Goal: Task Accomplishment & Management: Use online tool/utility

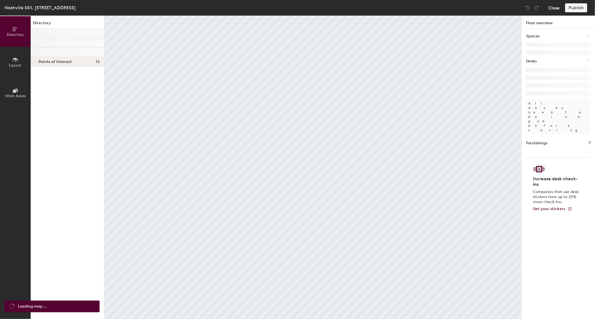
click at [554, 6] on button "Close" at bounding box center [553, 7] width 11 height 9
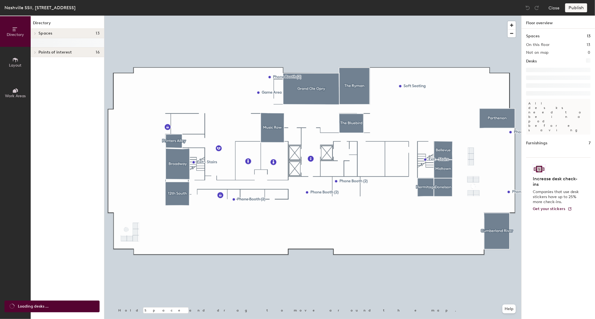
click at [470, 16] on div at bounding box center [312, 16] width 417 height 0
click at [553, 10] on button "Close" at bounding box center [553, 7] width 11 height 9
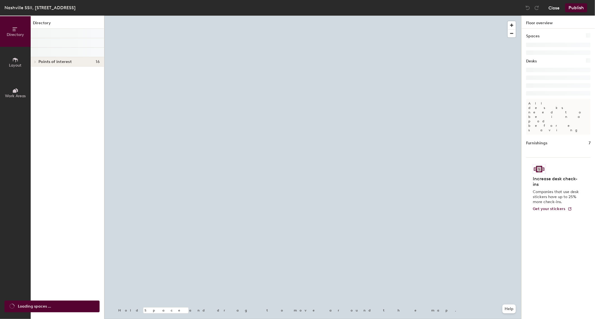
click at [554, 9] on button "Close" at bounding box center [553, 7] width 11 height 9
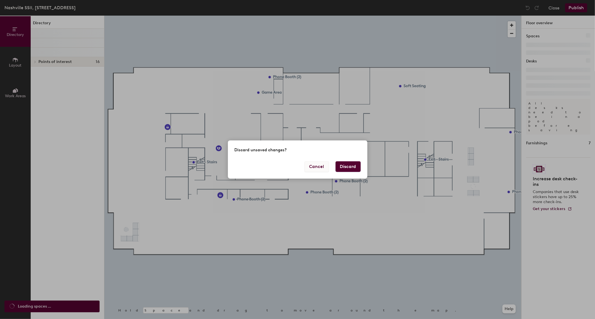
click at [322, 168] on button "Cancel" at bounding box center [316, 166] width 24 height 11
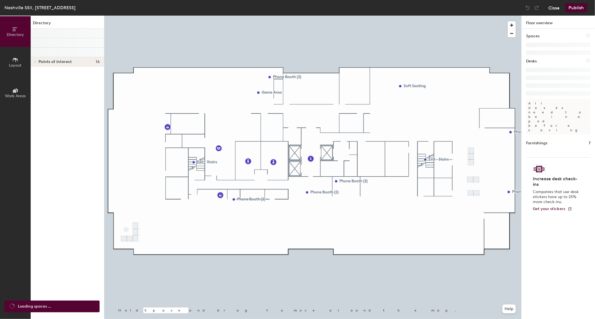
click at [551, 7] on button "Close" at bounding box center [553, 7] width 11 height 9
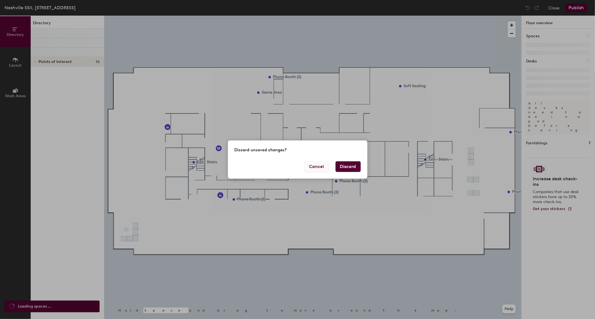
click at [322, 171] on button "Cancel" at bounding box center [316, 166] width 24 height 11
